Goal: Find contact information: Find contact information

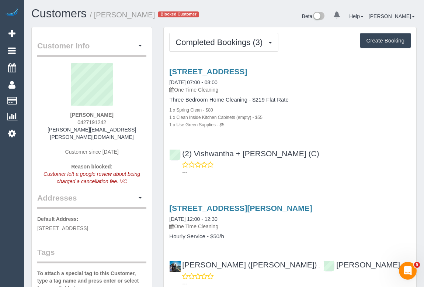
drag, startPoint x: 75, startPoint y: 121, endPoint x: 119, endPoint y: 122, distance: 43.9
click at [119, 122] on div "Lindy Hayter 0427191242 lindy.hayter@gmail.com Customer since 2020 Reason block…" at bounding box center [91, 127] width 109 height 129
copy span "0427191242"
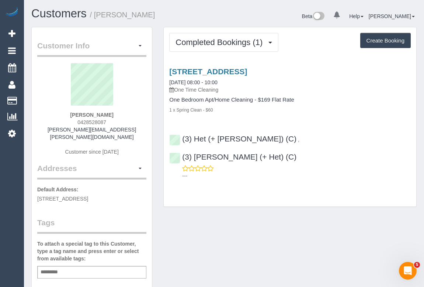
drag, startPoint x: 59, startPoint y: 113, endPoint x: 147, endPoint y: 116, distance: 88.2
click at [147, 116] on div "Customer Info Edit Contact Info Send Message Email Preferences Special Sales Ta…" at bounding box center [92, 277] width 120 height 501
copy div "Georgie Midgley 0428528087 georgie.midgley@gmail.com Customer since 2023 Addres…"
click at [125, 110] on div "Georgie Midgley 0428528087 georgie.midgley@gmail.com Customer since 2023" at bounding box center [91, 113] width 109 height 100
drag, startPoint x: 117, startPoint y: 112, endPoint x: 70, endPoint y: 114, distance: 46.9
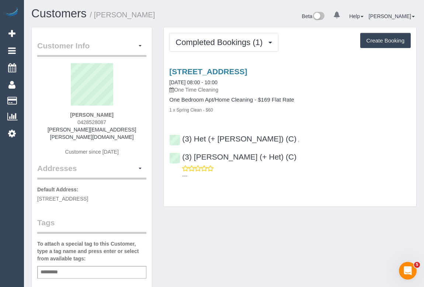
click at [70, 114] on div "Georgie Midgley 0428528087 georgie.midgley@gmail.com Customer since 2023" at bounding box center [91, 113] width 109 height 100
copy strong "Georgie Midgley"
click at [366, 235] on div "Customer Info Edit Contact Info Send Message Email Preferences Special Sales Ta…" at bounding box center [224, 281] width 397 height 509
drag, startPoint x: 77, startPoint y: 114, endPoint x: 131, endPoint y: 116, distance: 53.5
click at [131, 116] on div "Georgie Midgley 0428528087 georgie.midgley@gmail.com Customer since 2023" at bounding box center [91, 113] width 109 height 100
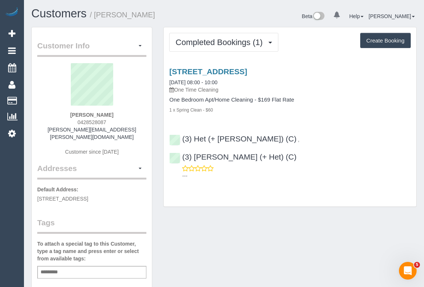
copy strong "Georgie Midgley"
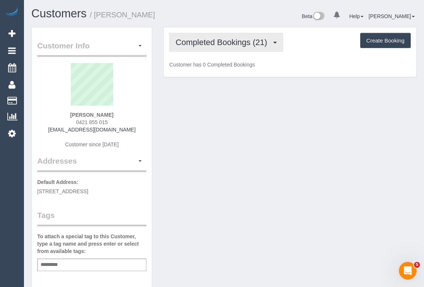
click at [226, 40] on span "Completed Bookings (21)" at bounding box center [223, 42] width 95 height 9
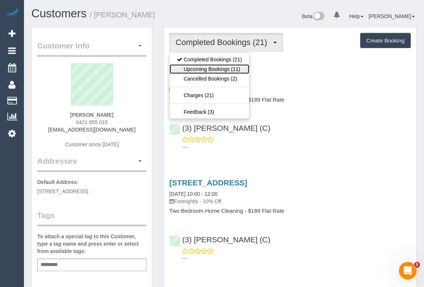
click at [210, 69] on link "Upcoming Bookings (11)" at bounding box center [210, 69] width 80 height 10
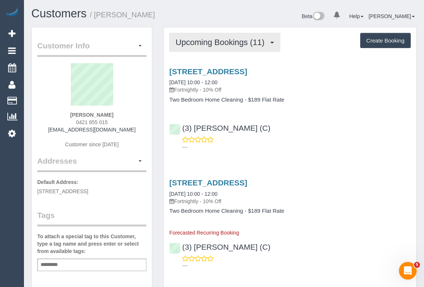
click at [205, 45] on span "Upcoming Bookings (11)" at bounding box center [222, 42] width 93 height 9
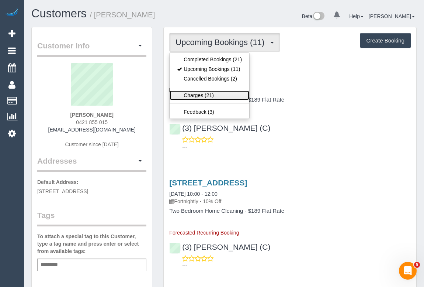
click at [201, 99] on link "Charges (21)" at bounding box center [210, 95] width 80 height 10
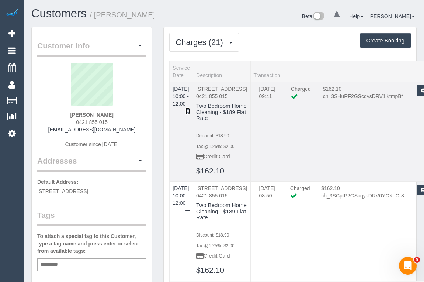
click at [190, 108] on icon at bounding box center [188, 110] width 4 height 5
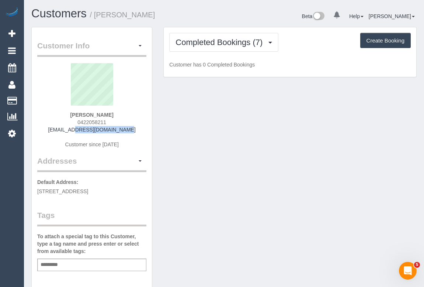
drag, startPoint x: 67, startPoint y: 129, endPoint x: 142, endPoint y: 129, distance: 74.9
click at [142, 129] on div "Tess Warner 0422058211 me@tessfollett.com Customer since 2024" at bounding box center [91, 109] width 109 height 92
copy link "me@tessfollett.com"
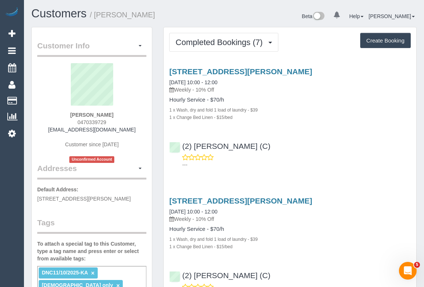
drag, startPoint x: 59, startPoint y: 129, endPoint x: 126, endPoint y: 130, distance: 66.4
click at [126, 130] on div "Freshta Mohammadi 0470339729 mcreshta17@gmail.com Customer since 2025 Unconfirm…" at bounding box center [91, 113] width 109 height 100
copy link "mcreshta17@gmail.com"
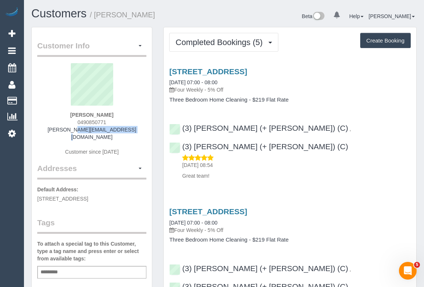
drag, startPoint x: 60, startPoint y: 127, endPoint x: 121, endPoint y: 129, distance: 60.5
click at [121, 129] on div "Paull Arden 0490850771 parden@alspec.com.au Customer since 2025" at bounding box center [91, 113] width 109 height 100
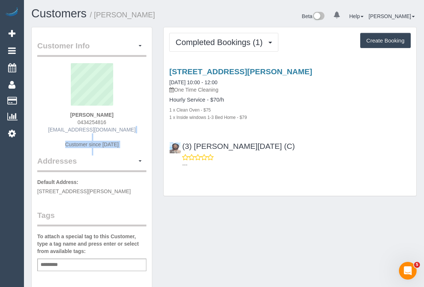
drag, startPoint x: 36, startPoint y: 128, endPoint x: 138, endPoint y: 130, distance: 101.8
click at [138, 130] on div "Customer Info Edit Contact Info Send Message Email Preferences Special Sales Ta…" at bounding box center [92, 270] width 120 height 486
click at [142, 135] on div "[PERSON_NAME] 0434254816 [EMAIL_ADDRESS][DOMAIN_NAME] Customer since [DATE]" at bounding box center [91, 109] width 109 height 92
drag, startPoint x: 143, startPoint y: 128, endPoint x: 44, endPoint y: 131, distance: 99.6
click at [44, 131] on div "Liam Gunn 0434254816 sales@topshelfpropertymaintenance.com Customer since 2025" at bounding box center [91, 109] width 109 height 92
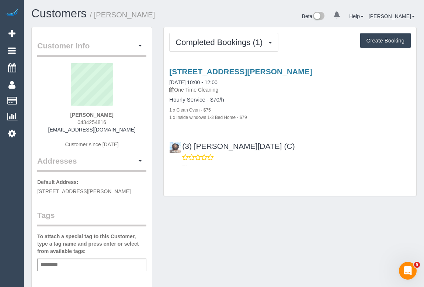
copy link "sales@topshelfpropertymaintenance.com"
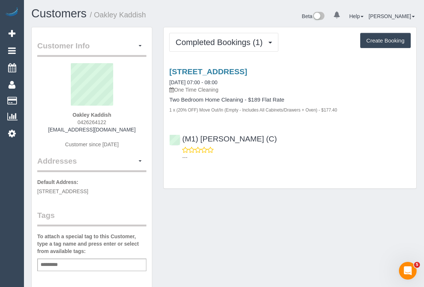
drag, startPoint x: 51, startPoint y: 131, endPoint x: 147, endPoint y: 131, distance: 96.3
click at [147, 131] on div "Customer Info Edit Contact Info Send Message Email Preferences Special Sales Ta…" at bounding box center [92, 270] width 120 height 486
copy div "oakley.kaddish@gmail.com Customer since 2025 Addresses"
click at [129, 128] on div "Oakley Kaddish 0426264122 oakley.kaddish@gmail.com Customer since 2025" at bounding box center [91, 109] width 109 height 92
click at [52, 121] on div "Oakley Kaddish 0426264122 oakley.kaddish@gmail.com Customer since 2025" at bounding box center [91, 109] width 109 height 92
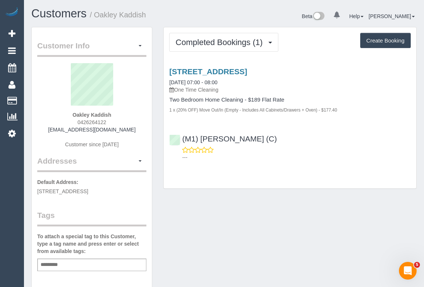
drag, startPoint x: 55, startPoint y: 129, endPoint x: 137, endPoint y: 128, distance: 82.6
click at [137, 128] on div "Oakley Kaddish 0426264122 oakley.kaddish@gmail.com Customer since 2025" at bounding box center [91, 109] width 109 height 92
copy link "oakley.kaddish@gmail.com"
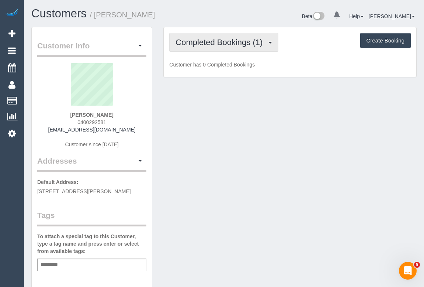
click at [214, 44] on span "Completed Bookings (1)" at bounding box center [221, 42] width 91 height 9
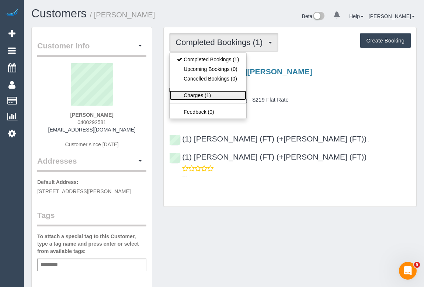
click at [195, 94] on link "Charges (1)" at bounding box center [208, 95] width 77 height 10
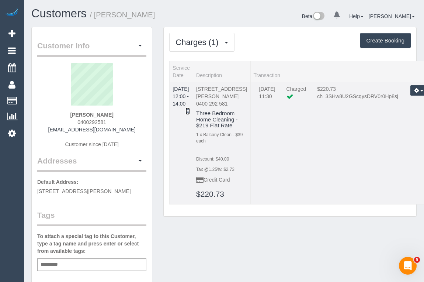
click at [190, 108] on icon at bounding box center [188, 110] width 4 height 5
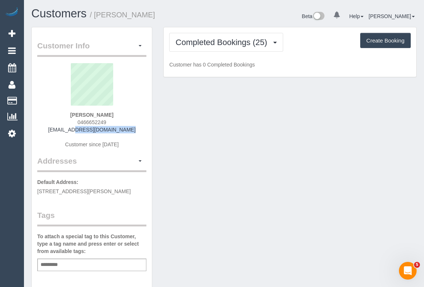
drag, startPoint x: 54, startPoint y: 130, endPoint x: 133, endPoint y: 129, distance: 78.9
click at [133, 129] on div "[PERSON_NAME] 0466652249 [EMAIL_ADDRESS][DOMAIN_NAME] Customer since [DATE]" at bounding box center [91, 109] width 109 height 92
copy link "[EMAIL_ADDRESS][DOMAIN_NAME]"
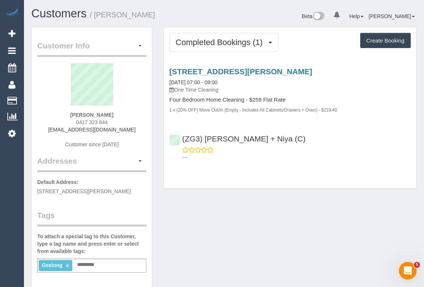
drag, startPoint x: 58, startPoint y: 127, endPoint x: 132, endPoint y: 131, distance: 73.9
click at [132, 131] on div "[PERSON_NAME] 0417 323 844 [EMAIL_ADDRESS][DOMAIN_NAME] Customer since [DATE]" at bounding box center [91, 109] width 109 height 92
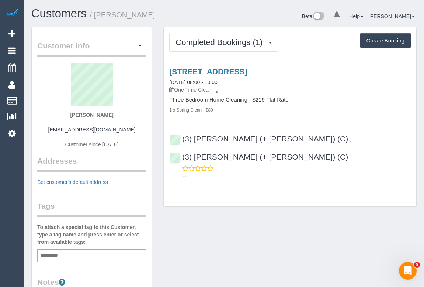
click at [235, 207] on div "Customer Info Edit Contact Info Send Message Email Preferences Special Sales Ta…" at bounding box center [224, 269] width 397 height 485
click at [247, 70] on link "34 Fraser St, Richmond, VIC 3121" at bounding box center [208, 71] width 78 height 8
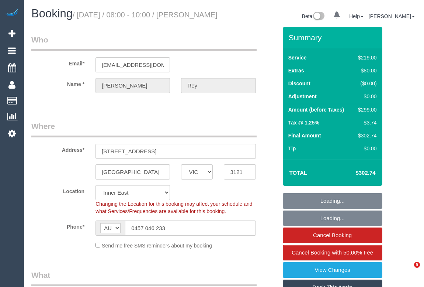
select select "VIC"
select select "number:27"
select select "number:14"
select select "number:19"
select select "number:22"
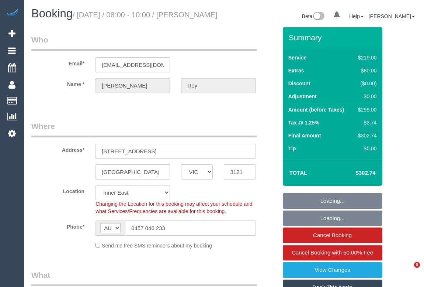
select select "number:26"
select select "object:1496"
